Goal: Transaction & Acquisition: Subscribe to service/newsletter

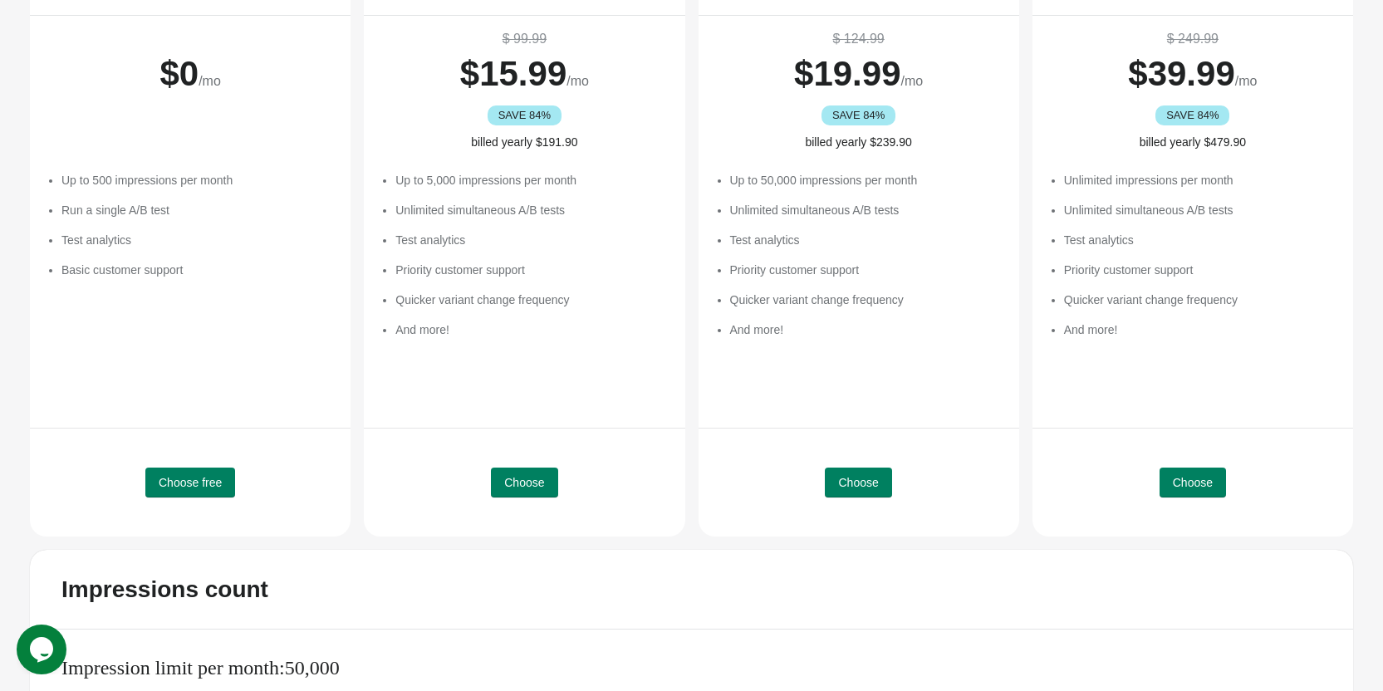
scroll to position [249, 0]
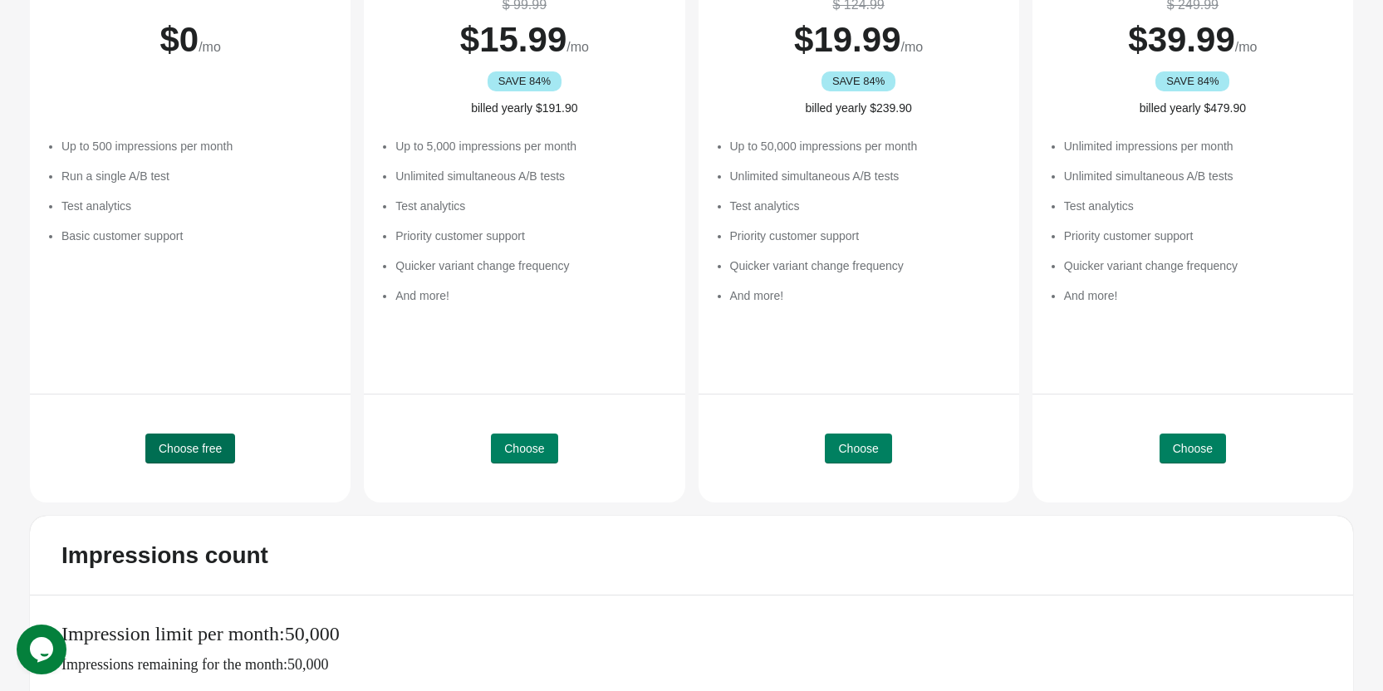
click at [176, 445] on span "Choose free" at bounding box center [190, 448] width 63 height 13
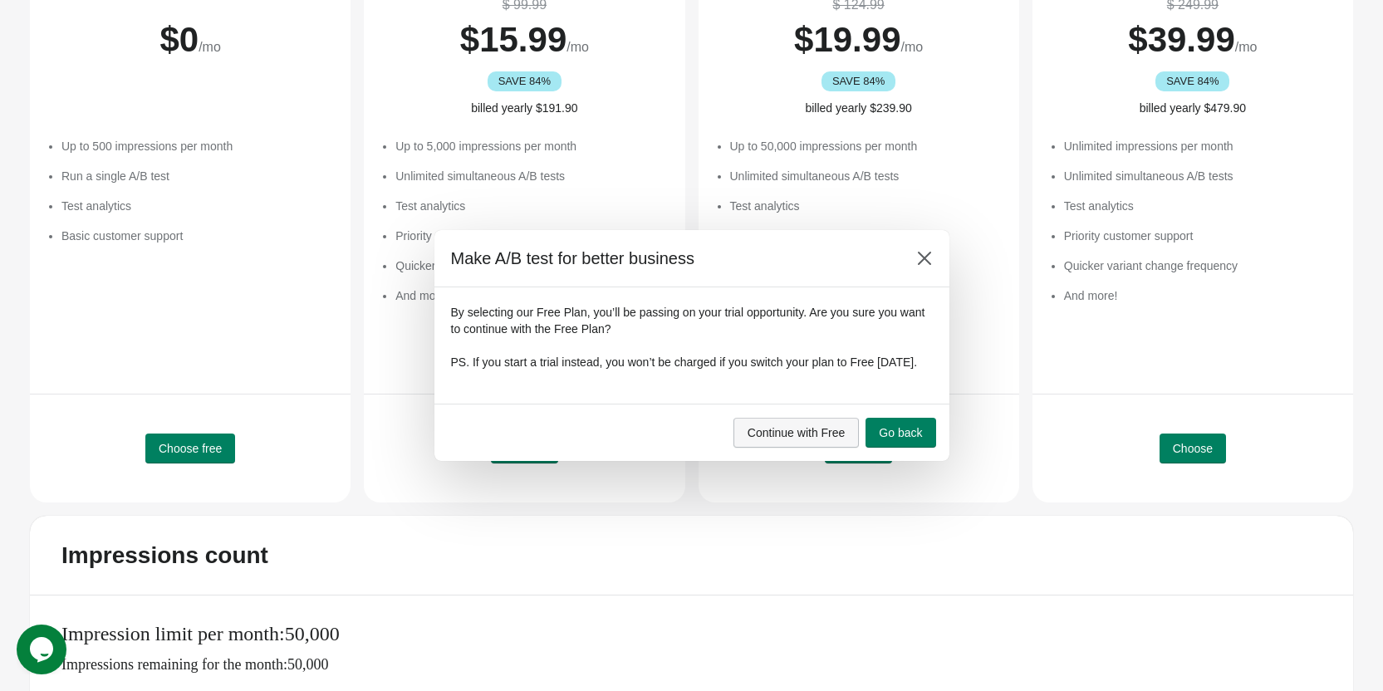
click at [815, 439] on span "Continue with Free" at bounding box center [797, 432] width 98 height 13
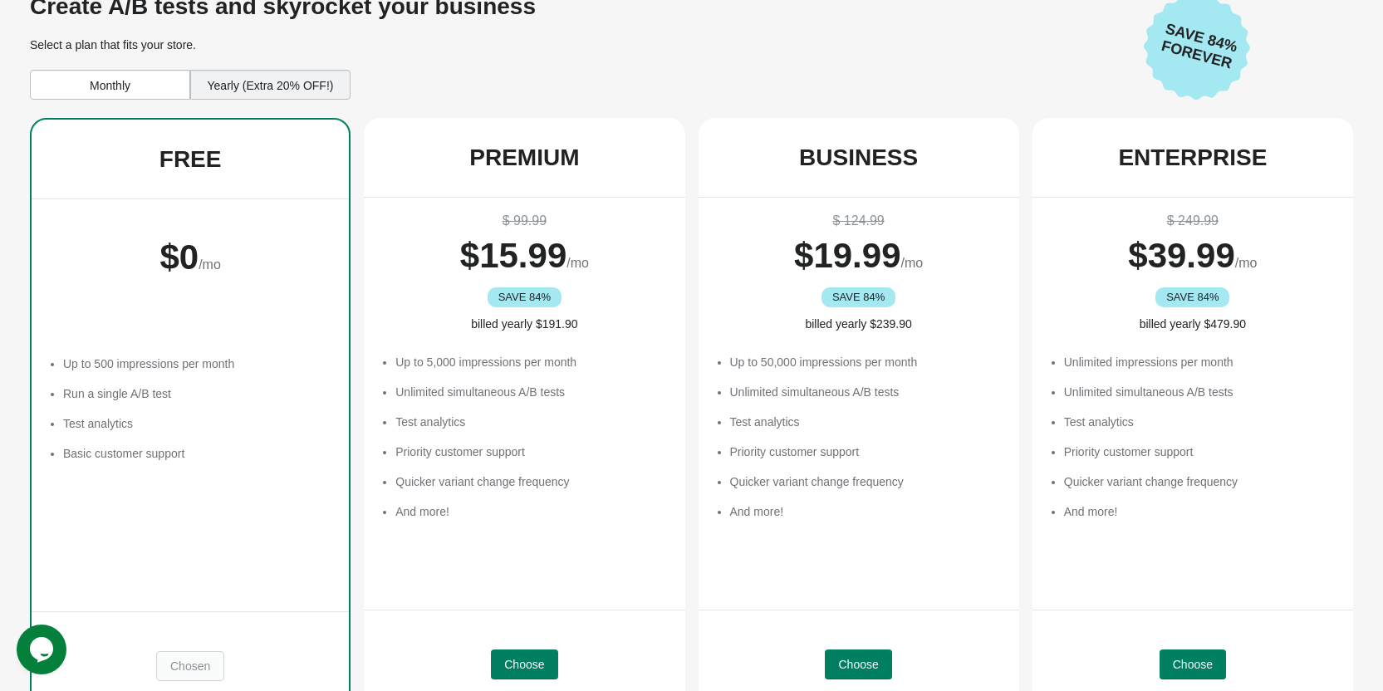
scroll to position [0, 0]
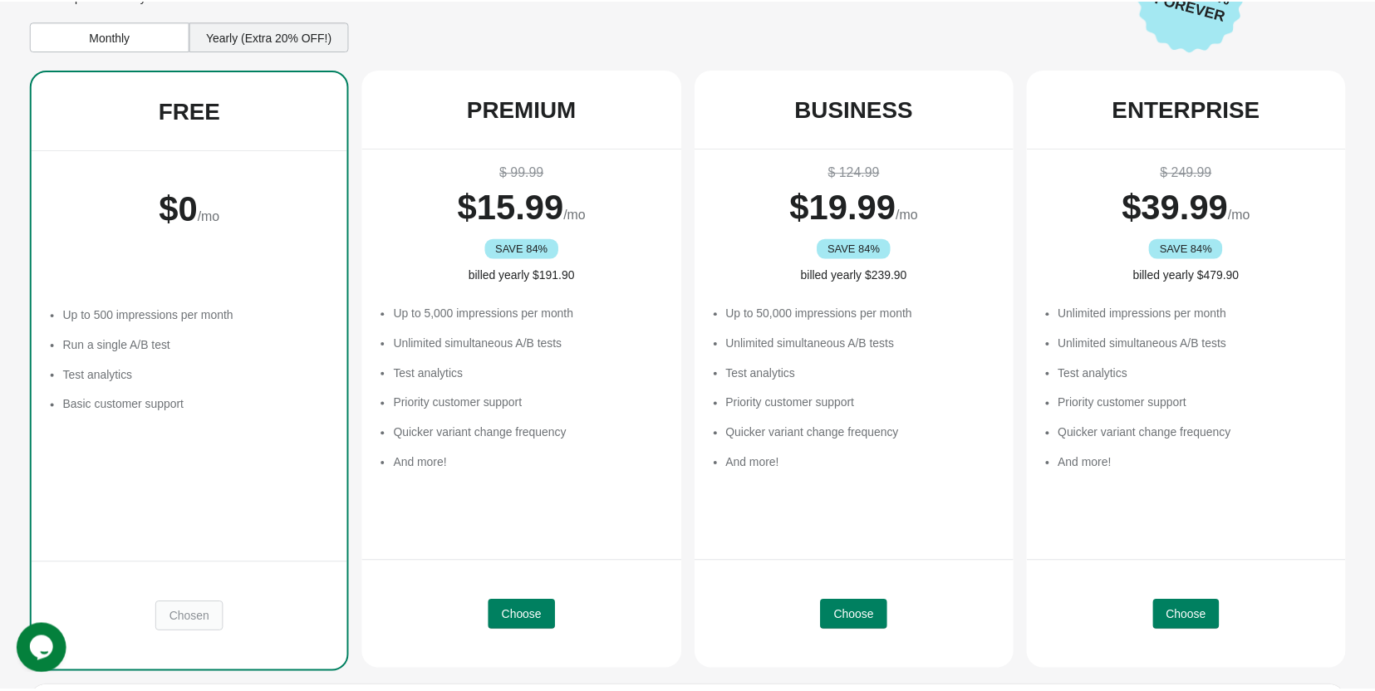
scroll to position [294, 0]
